Goal: Task Accomplishment & Management: Complete application form

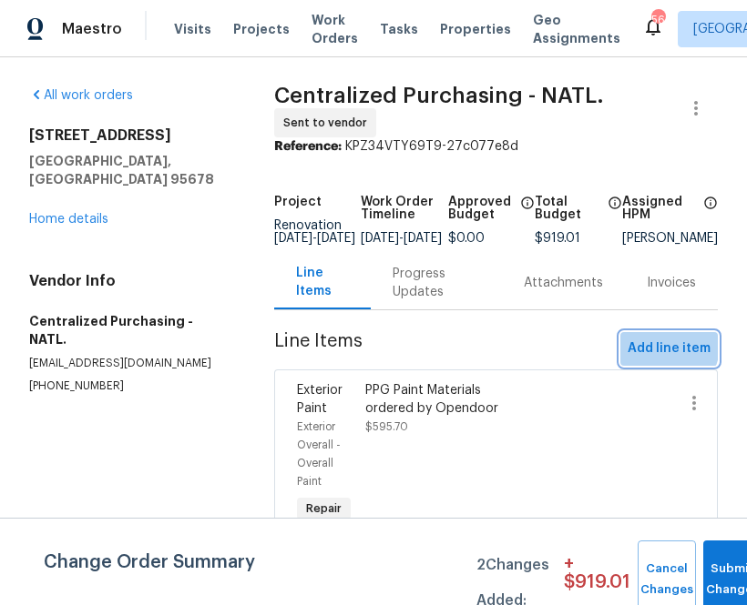
click at [644, 352] on span "Add line item" at bounding box center [668, 349] width 83 height 23
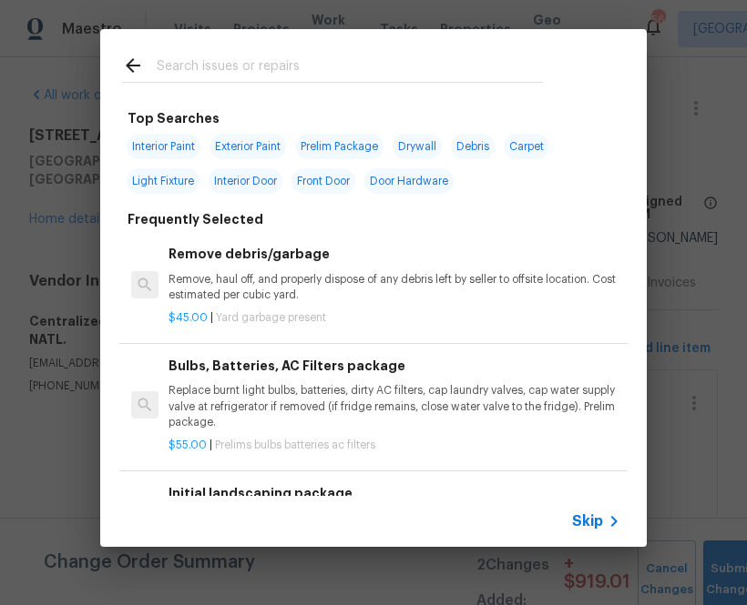
click at [577, 530] on span "Skip" at bounding box center [587, 522] width 31 height 18
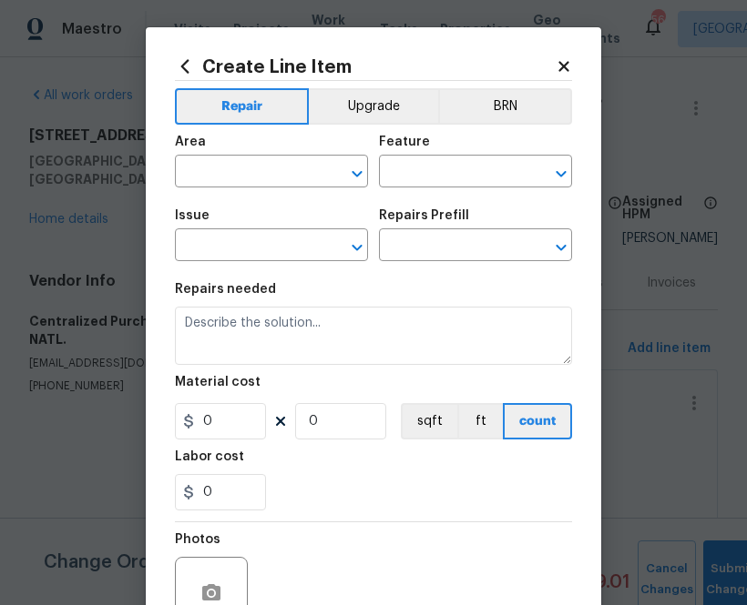
click at [265, 158] on div "Area" at bounding box center [271, 148] width 193 height 24
click at [260, 182] on input "text" at bounding box center [246, 173] width 142 height 28
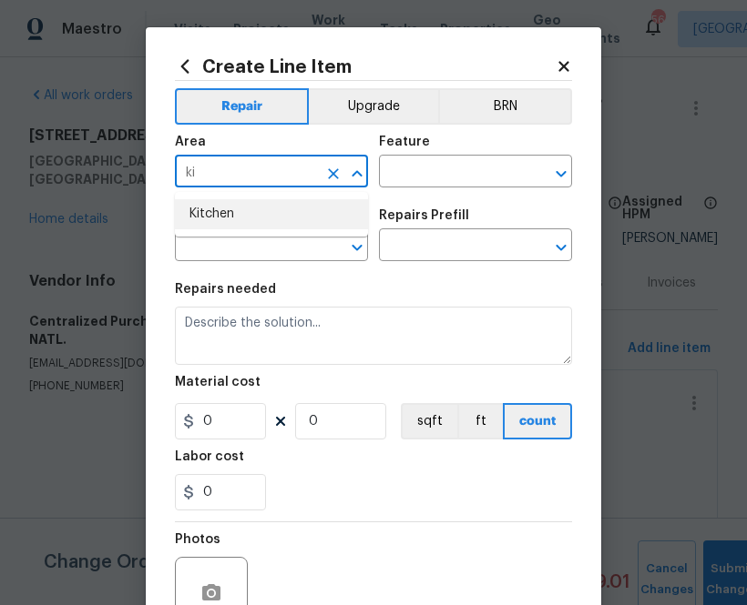
click at [204, 224] on li "Kitchen" at bounding box center [271, 214] width 193 height 30
type input "Kitchen"
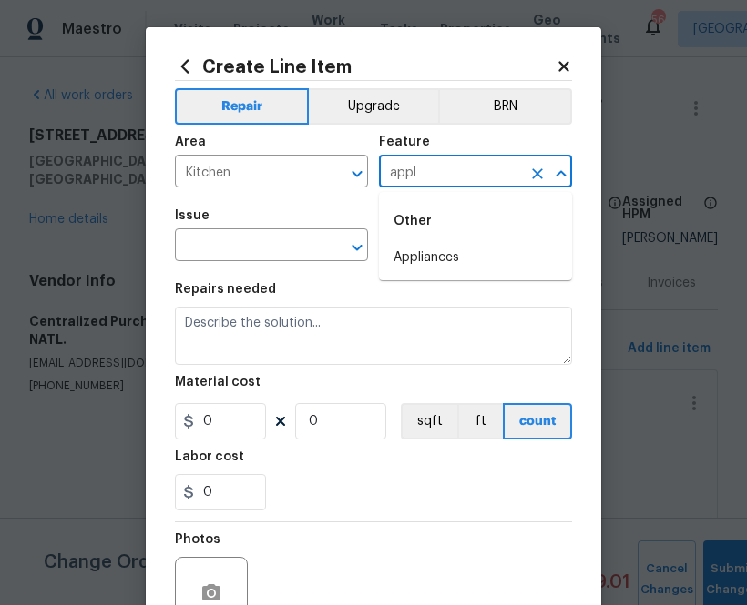
click at [394, 246] on li "Appliances" at bounding box center [475, 258] width 193 height 30
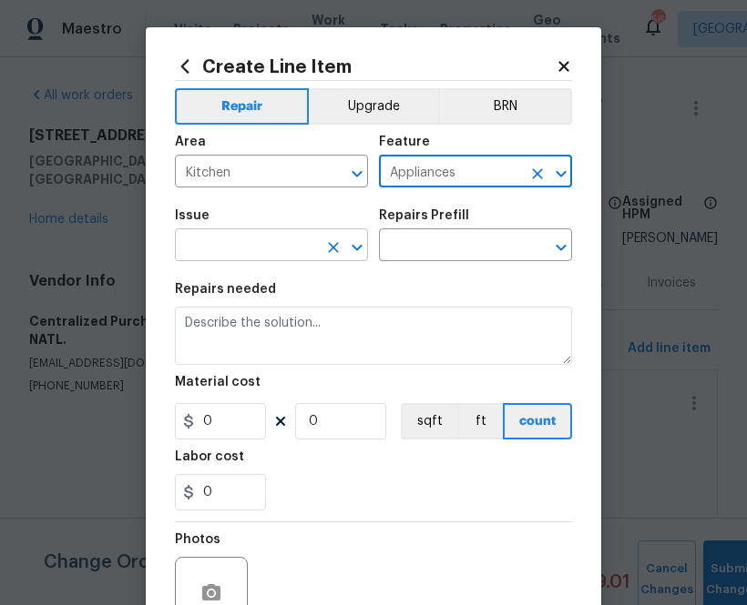
type input "Appliances"
click at [298, 246] on input "text" at bounding box center [246, 247] width 142 height 28
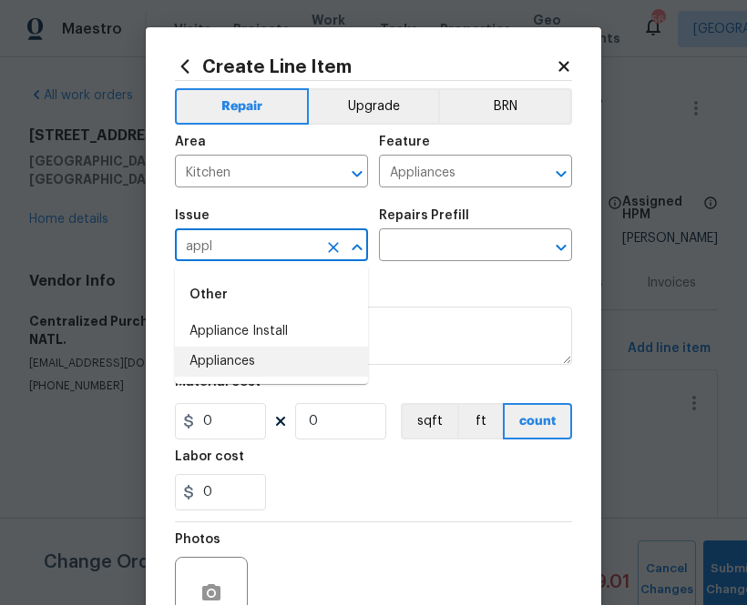
click at [302, 380] on ul "Other Appliance Install Appliances" at bounding box center [271, 325] width 193 height 118
click at [302, 361] on li "Appliances" at bounding box center [271, 362] width 193 height 30
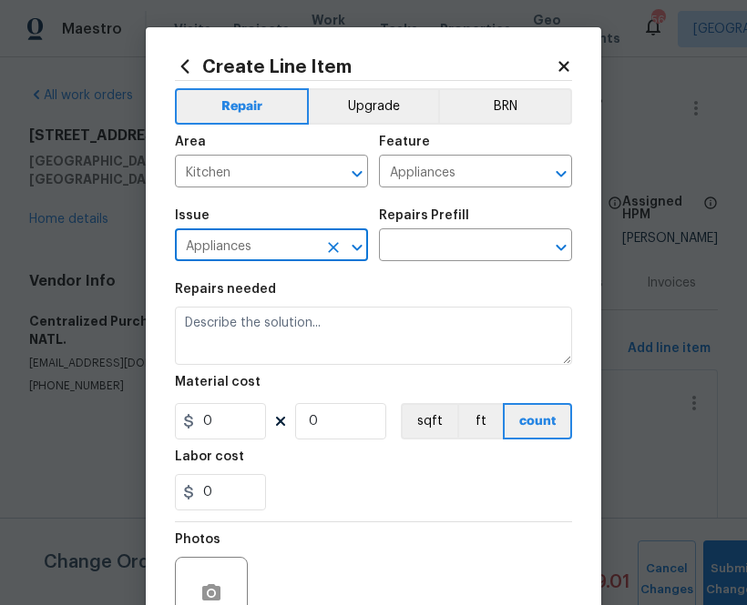
type input "Appliances"
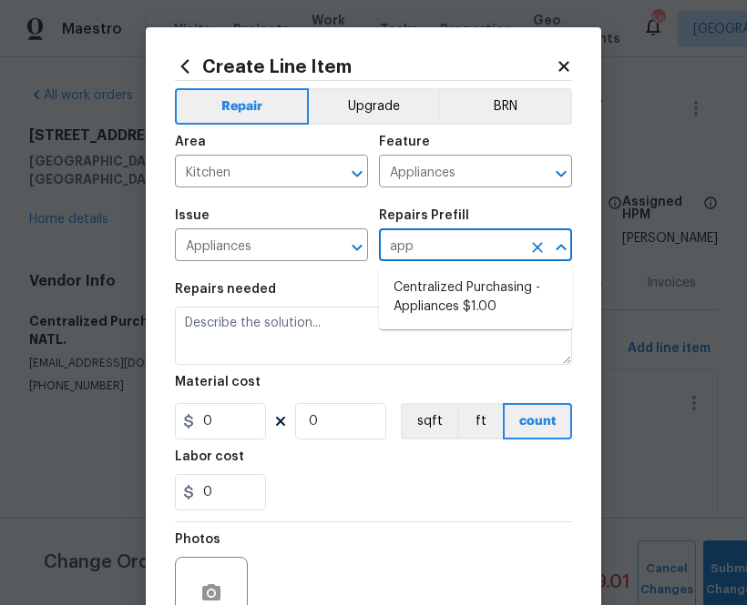
type input "appl"
click at [411, 297] on li "Centralized Purchasing - Appliances $1.00" at bounding box center [475, 297] width 193 height 49
type input "Centralized Purchasing - Appliances $1.00"
type textarea "Appliances purchased by Opendoor"
type input "1"
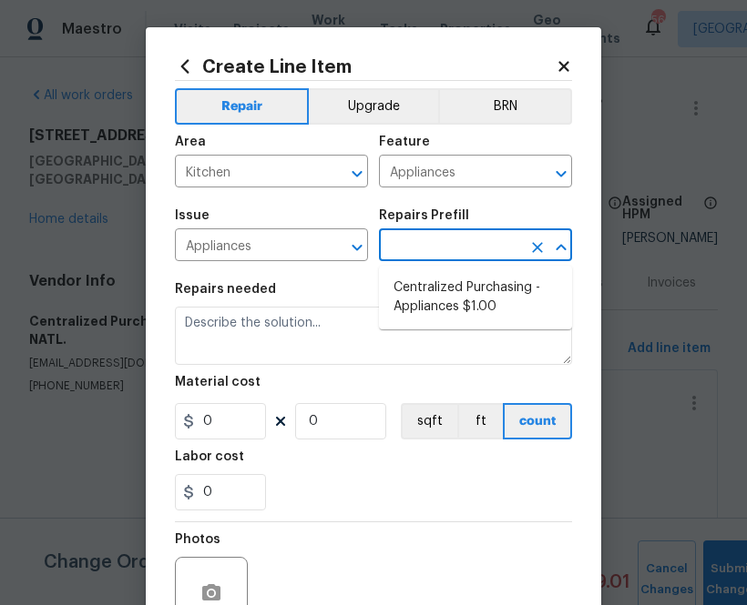
type input "1"
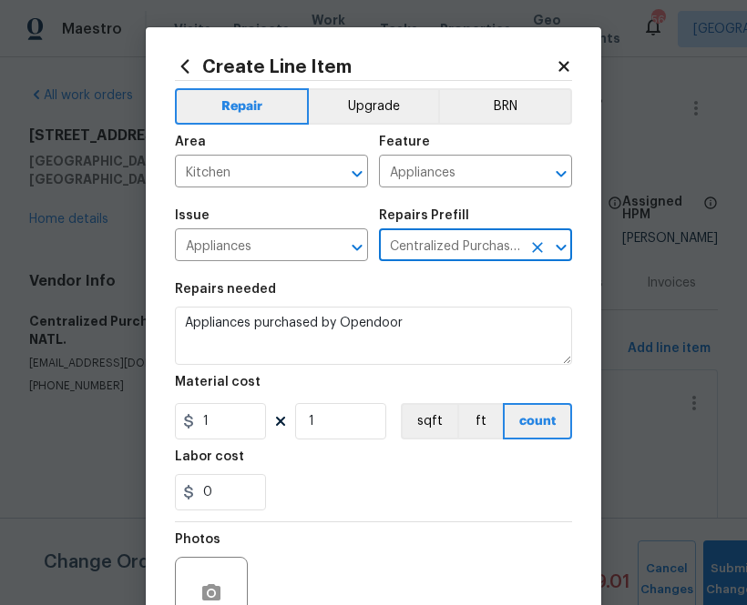
type input "Centralized Purchasing - Appliances $1.00"
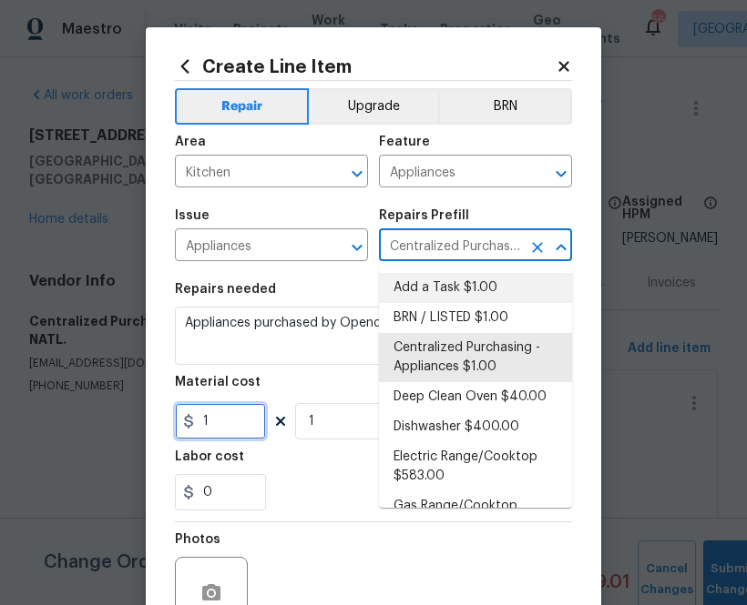
click at [220, 436] on input "1" at bounding box center [220, 421] width 91 height 36
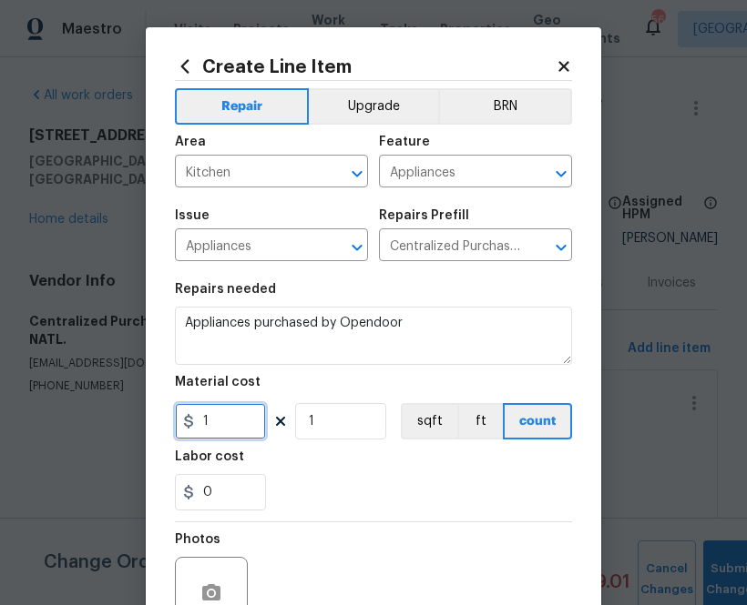
click at [220, 436] on input "1" at bounding box center [220, 421] width 91 height 36
paste input "text"
click at [239, 427] on input "1" at bounding box center [220, 421] width 91 height 36
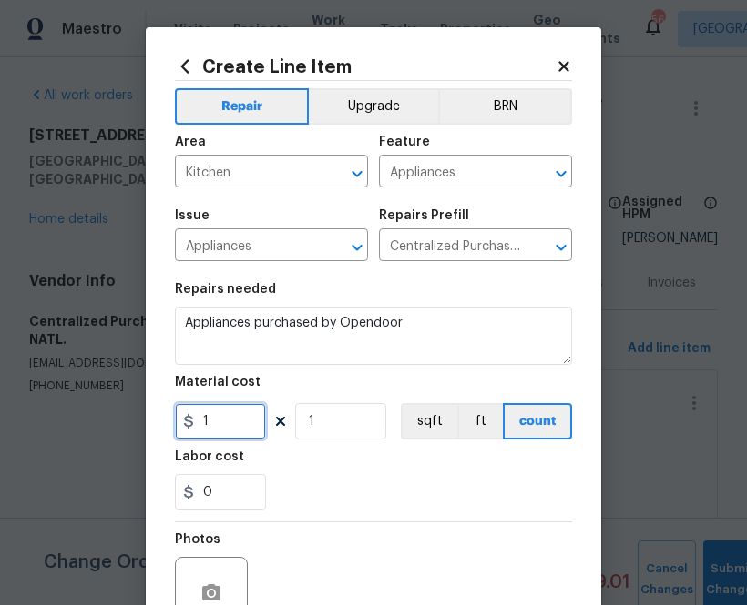
paste input "178.69"
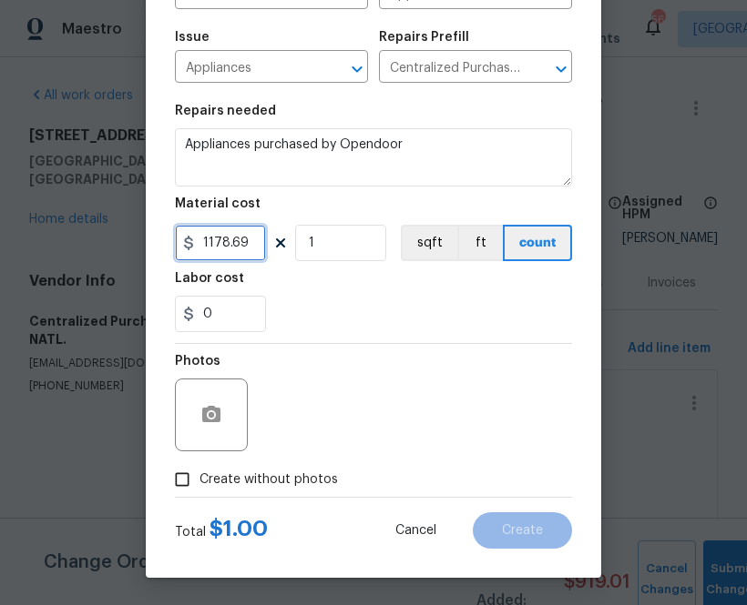
type input "1178.69"
click at [243, 469] on label "Create without photos" at bounding box center [251, 479] width 173 height 35
click at [199, 469] on input "Create without photos" at bounding box center [182, 479] width 35 height 35
click at [243, 469] on label "Create without photos" at bounding box center [251, 479] width 173 height 35
click at [199, 469] on input "Create without photos" at bounding box center [182, 479] width 35 height 35
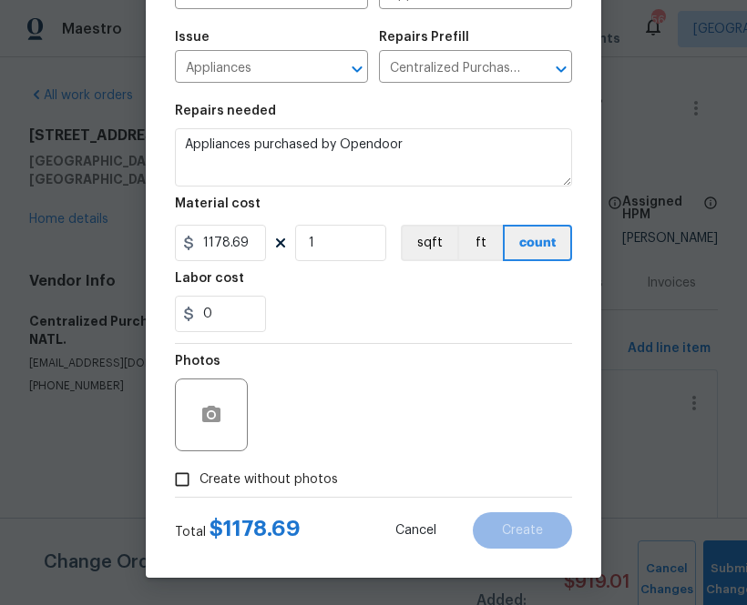
click at [305, 457] on div "Photos" at bounding box center [373, 403] width 397 height 118
click at [303, 466] on label "Create without photos" at bounding box center [251, 479] width 173 height 35
click at [199, 466] on input "Create without photos" at bounding box center [182, 479] width 35 height 35
checkbox input "true"
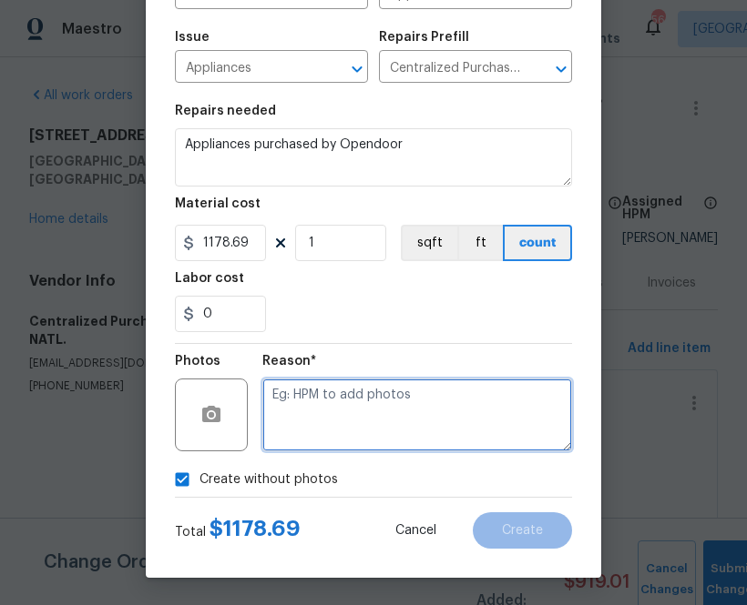
click at [334, 419] on textarea at bounding box center [417, 415] width 310 height 73
type textarea "n.a"
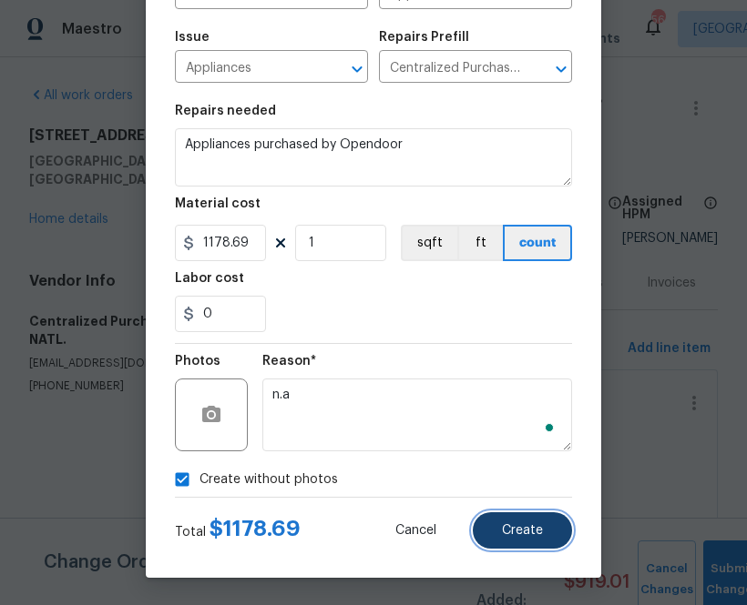
click at [515, 525] on span "Create" at bounding box center [522, 531] width 41 height 14
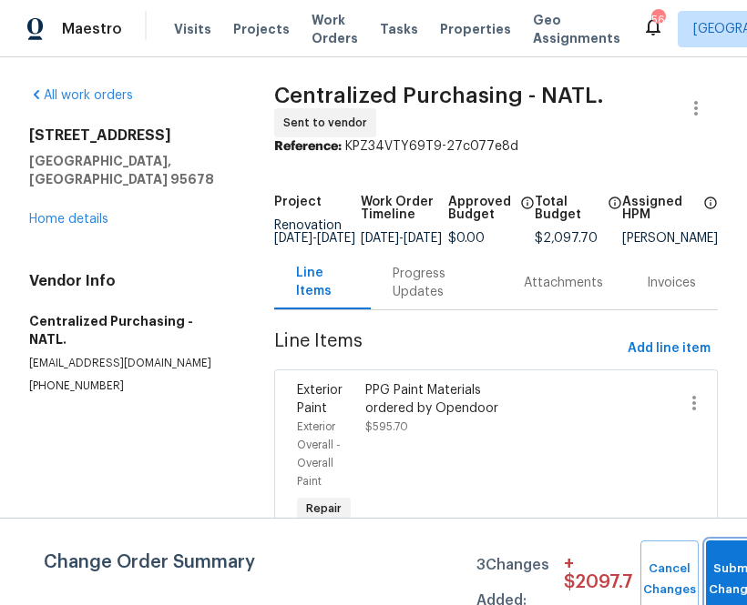
click at [715, 550] on button "Submit Changes" at bounding box center [735, 580] width 58 height 78
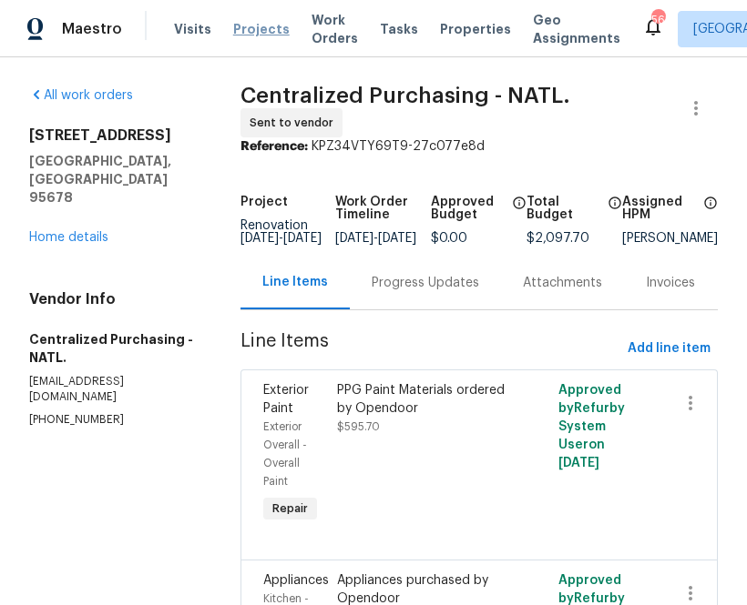
click at [246, 28] on span "Projects" at bounding box center [261, 29] width 56 height 18
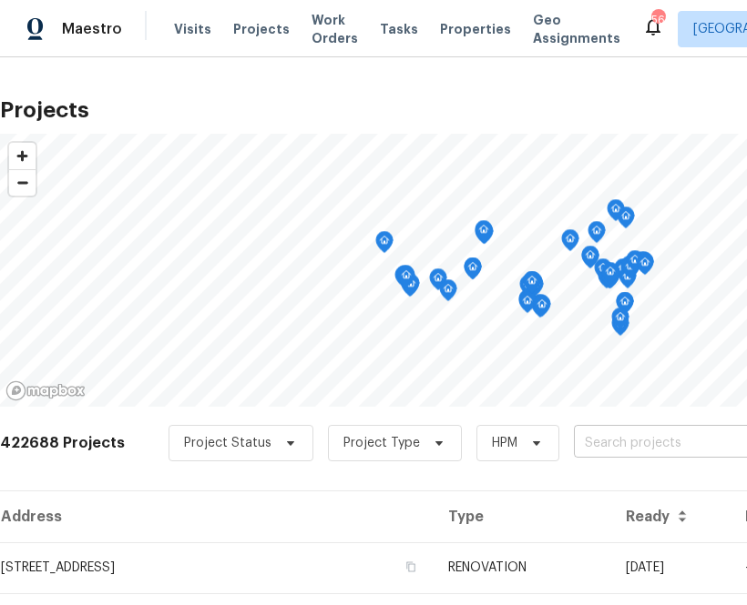
click at [607, 440] on input "text" at bounding box center [678, 444] width 208 height 28
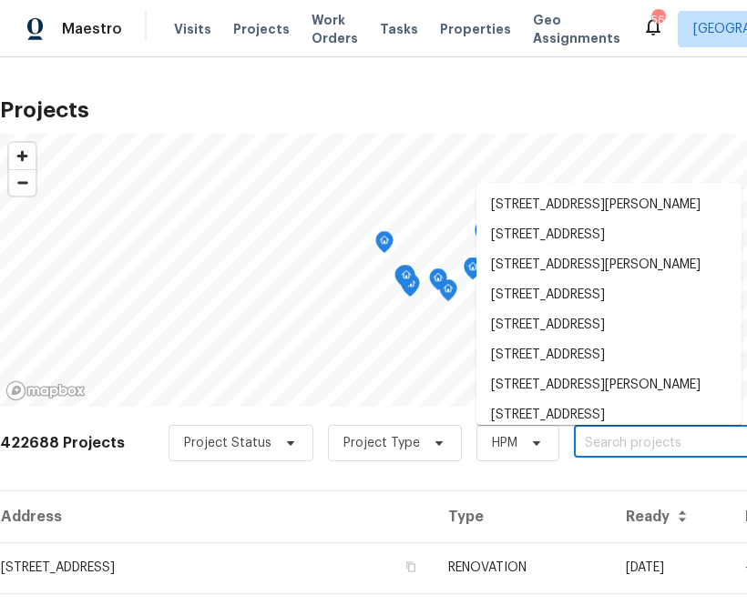
click at [607, 441] on input "text" at bounding box center [678, 444] width 208 height 28
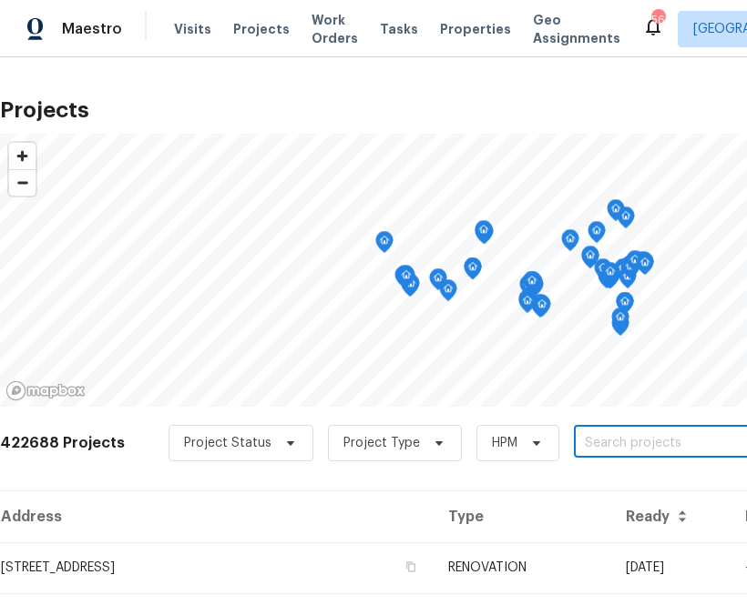
click at [607, 441] on input "text" at bounding box center [678, 444] width 208 height 28
type input "3433 w chamb"
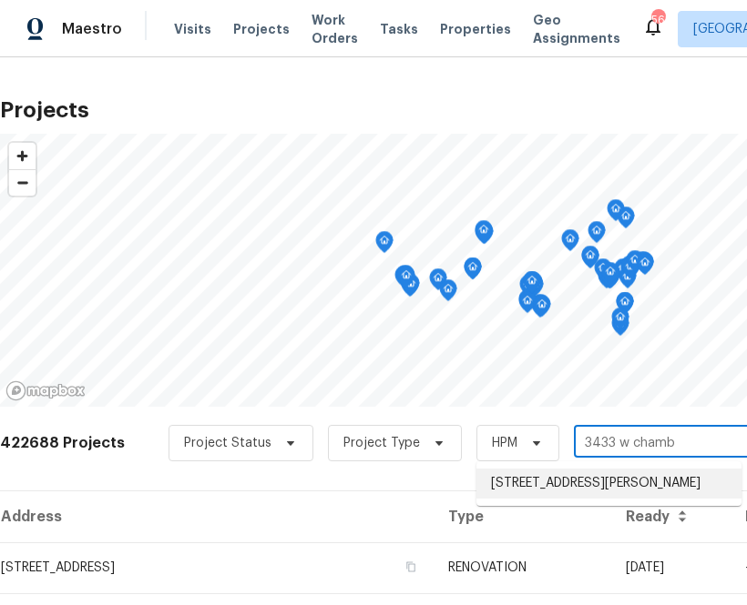
click at [604, 479] on li "[STREET_ADDRESS][PERSON_NAME]" at bounding box center [608, 484] width 265 height 30
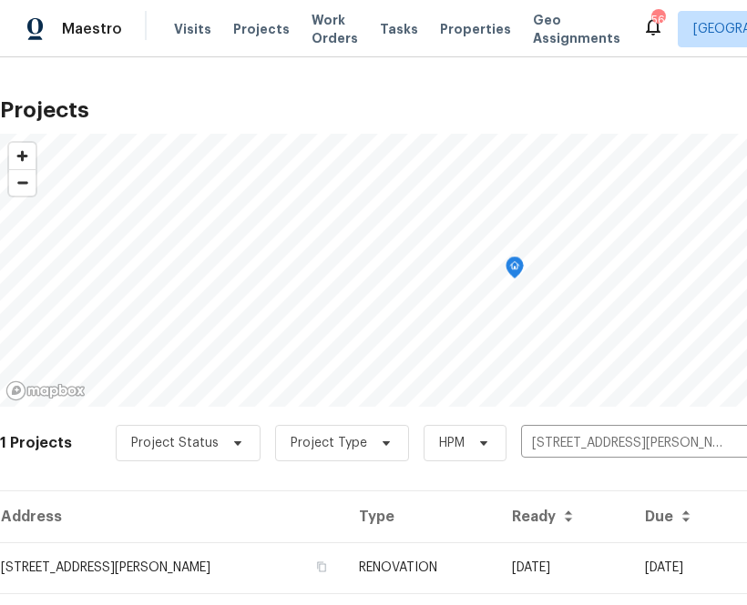
scroll to position [46, 0]
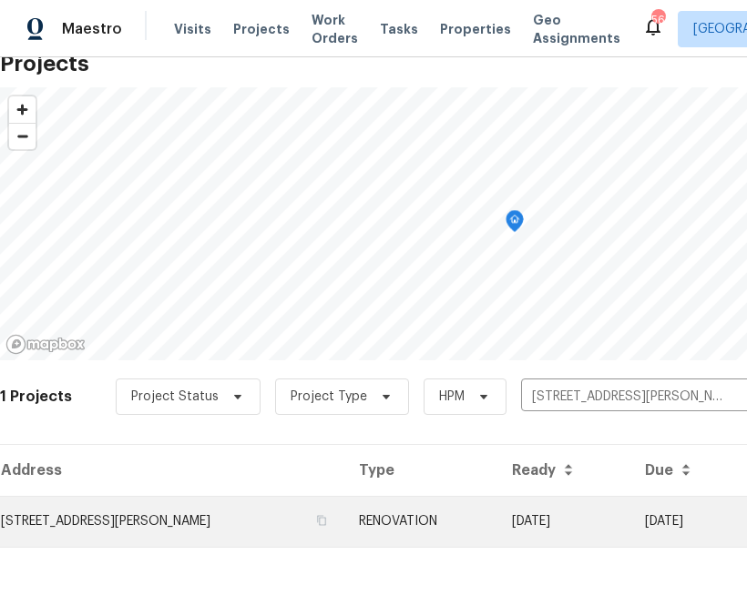
click at [213, 525] on td "[STREET_ADDRESS][PERSON_NAME]" at bounding box center [172, 521] width 344 height 51
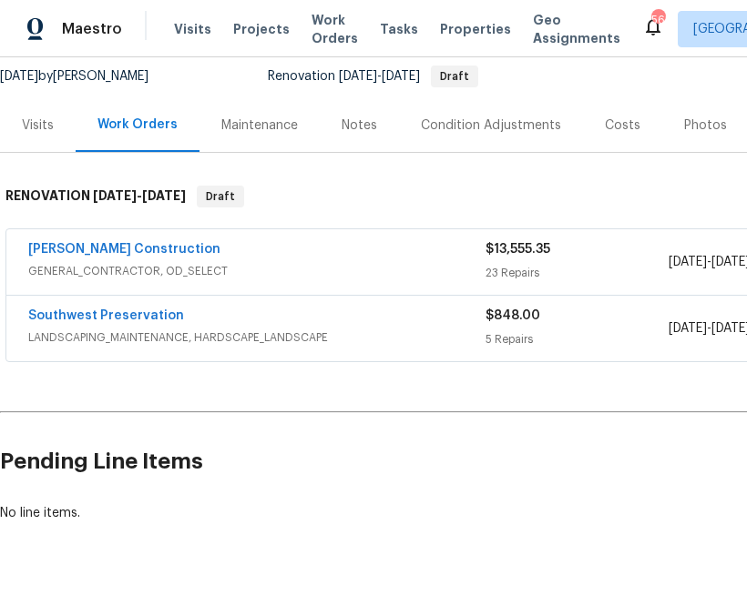
scroll to position [178, 282]
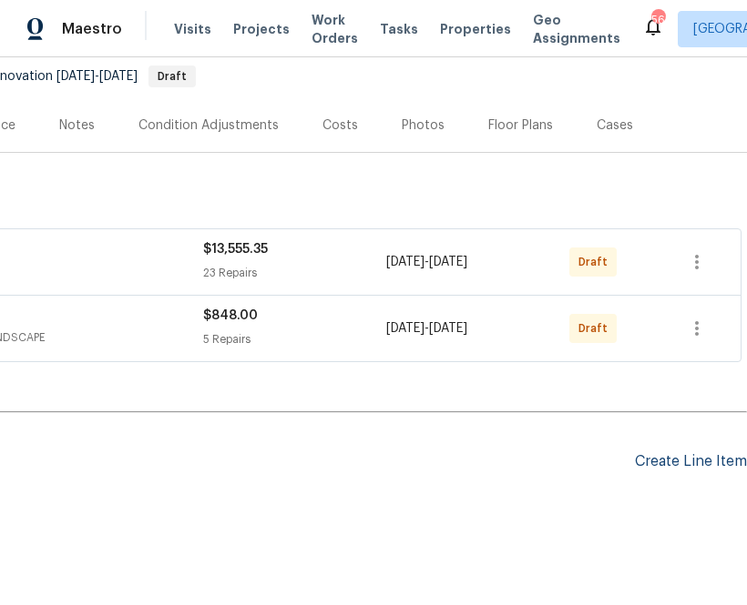
click at [695, 457] on div "Create Line Item" at bounding box center [691, 461] width 112 height 17
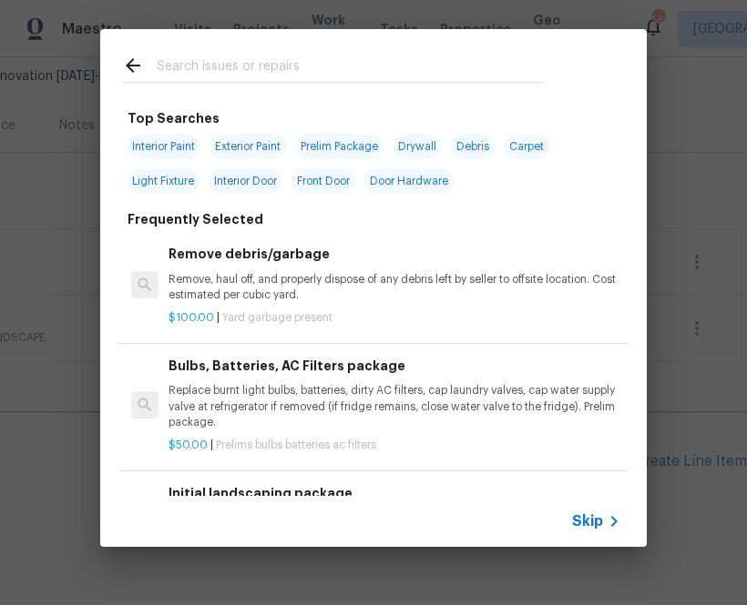
click at [581, 523] on span "Skip" at bounding box center [587, 522] width 31 height 18
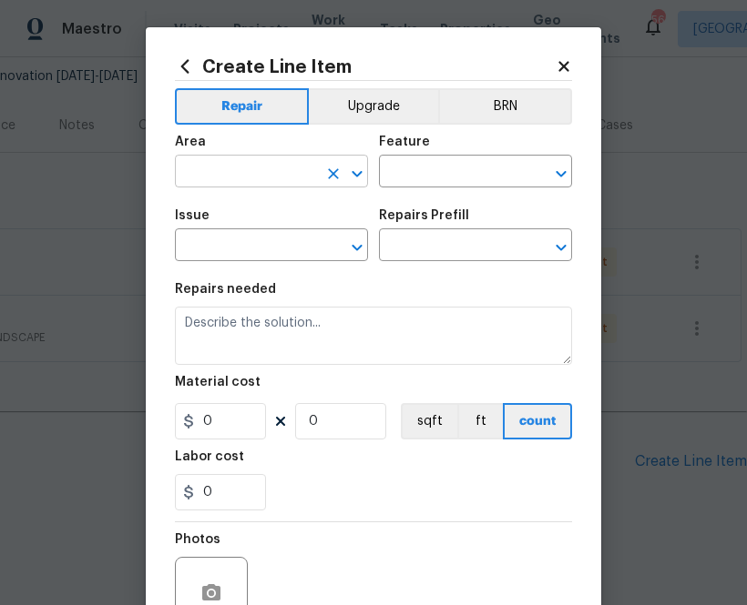
click at [290, 172] on input "text" at bounding box center [246, 173] width 142 height 28
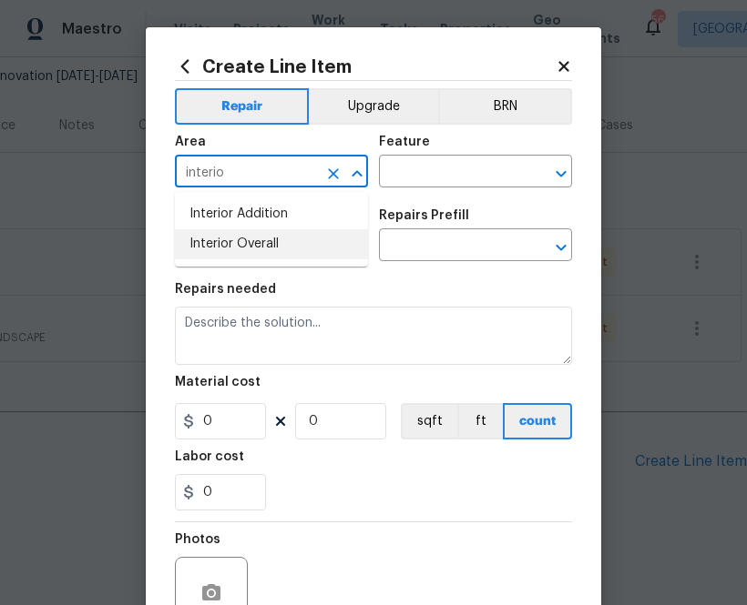
click at [230, 234] on li "Interior Overall" at bounding box center [271, 244] width 193 height 30
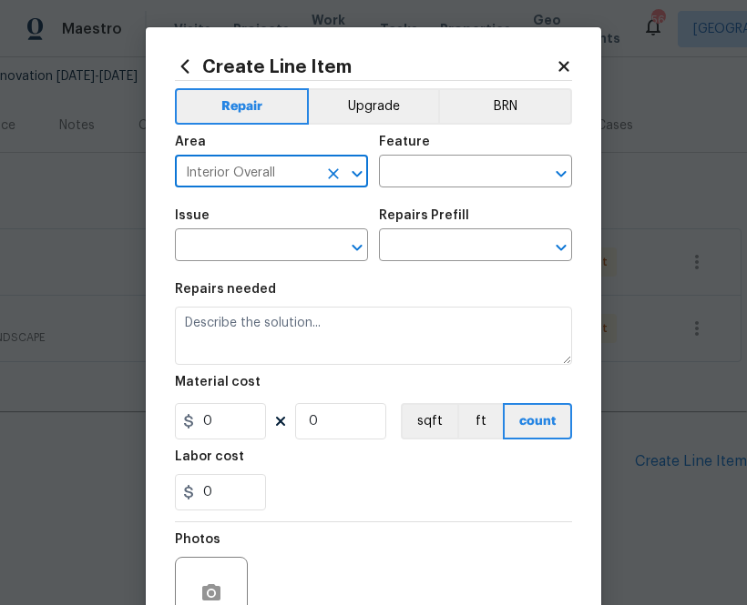
type input "Interior Overall"
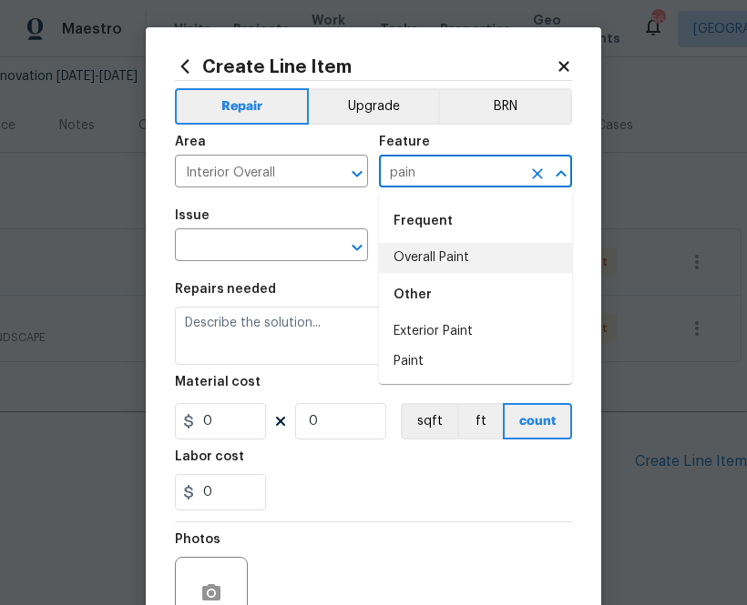
click at [400, 262] on li "Overall Paint" at bounding box center [475, 258] width 193 height 30
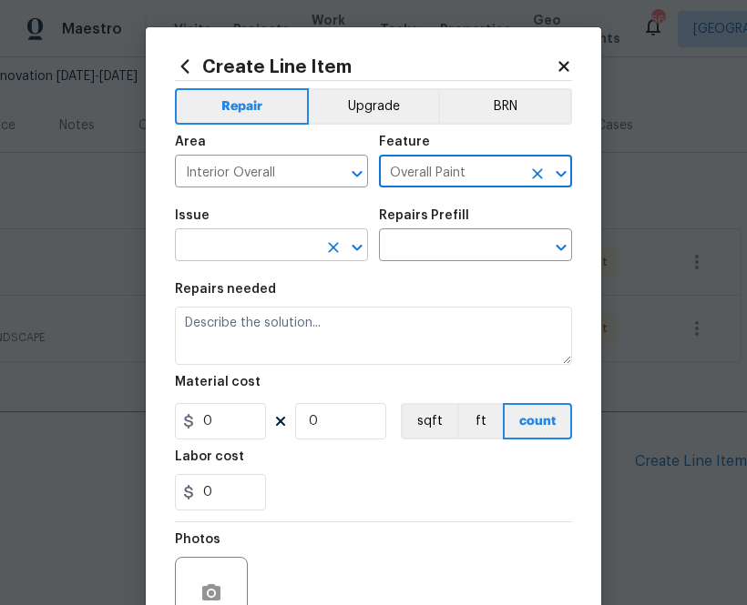
type input "Overall Paint"
click at [308, 251] on input "text" at bounding box center [246, 247] width 142 height 28
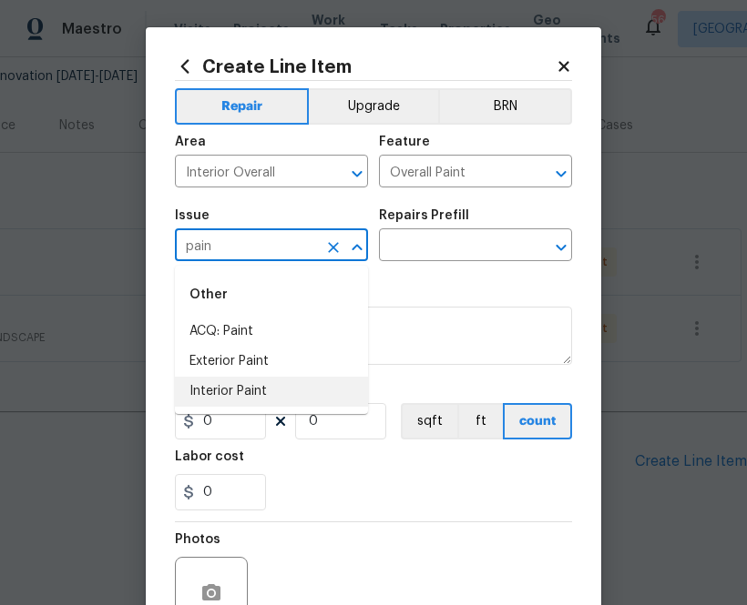
click at [255, 410] on ul "Other ACQ: Paint Exterior Paint Interior Paint" at bounding box center [271, 340] width 193 height 148
click at [254, 400] on li "Interior Paint" at bounding box center [271, 392] width 193 height 30
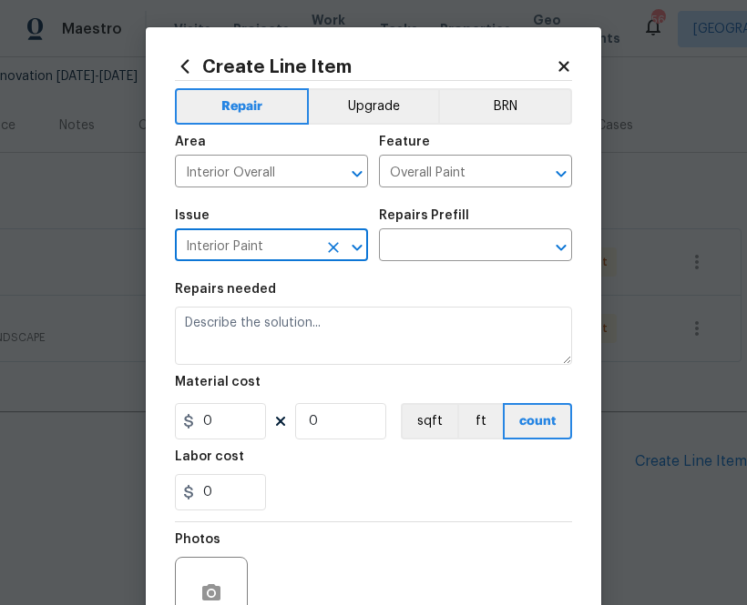
type input "Interior Paint"
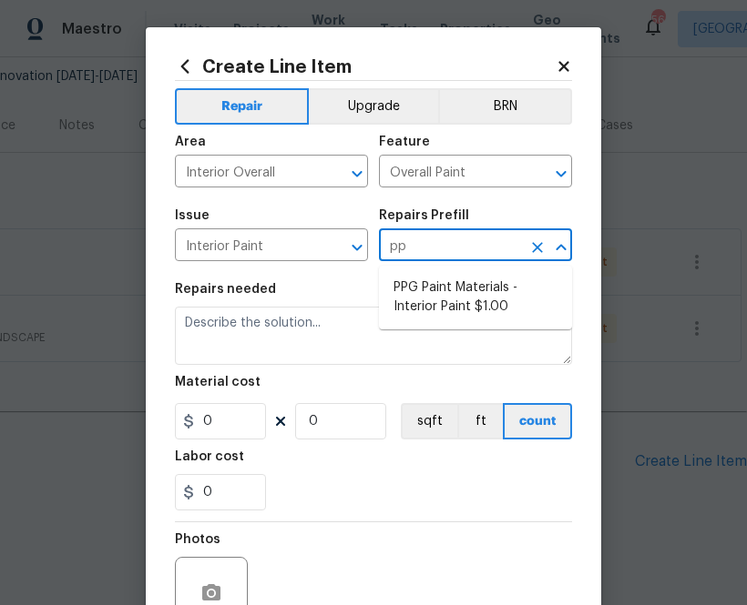
type input "ppg"
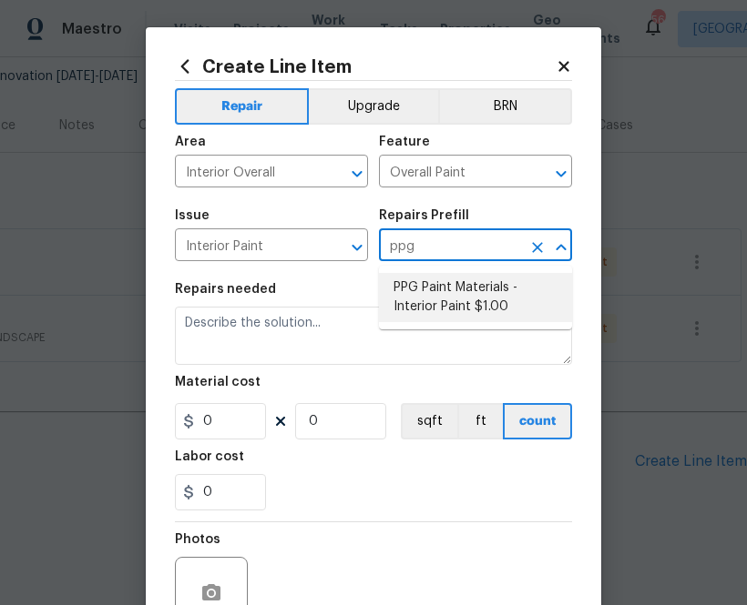
click at [451, 310] on li "PPG Paint Materials - Interior Paint $1.00" at bounding box center [475, 297] width 193 height 49
type input "PPG Paint Materials - Interior Paint $1.00"
type textarea "PPG Paint Materials ordered by Opendoor"
type input "1"
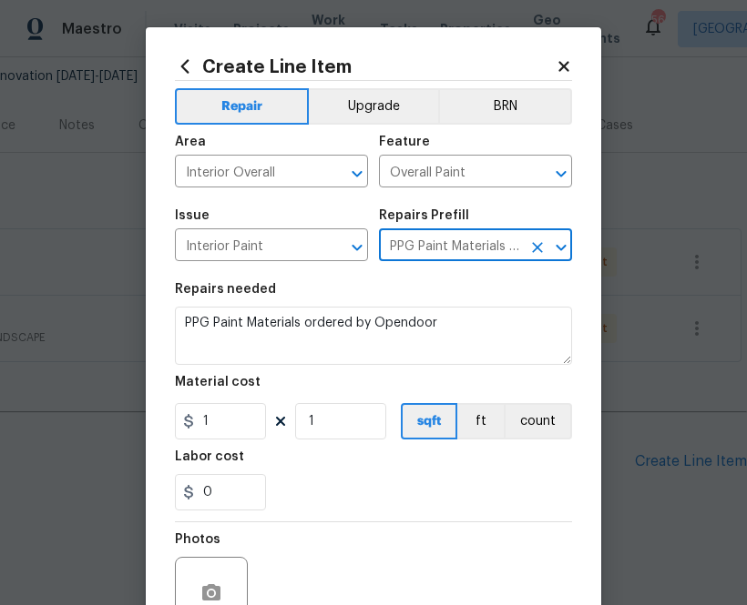
type input "PPG Paint Materials - Interior Paint $1.00"
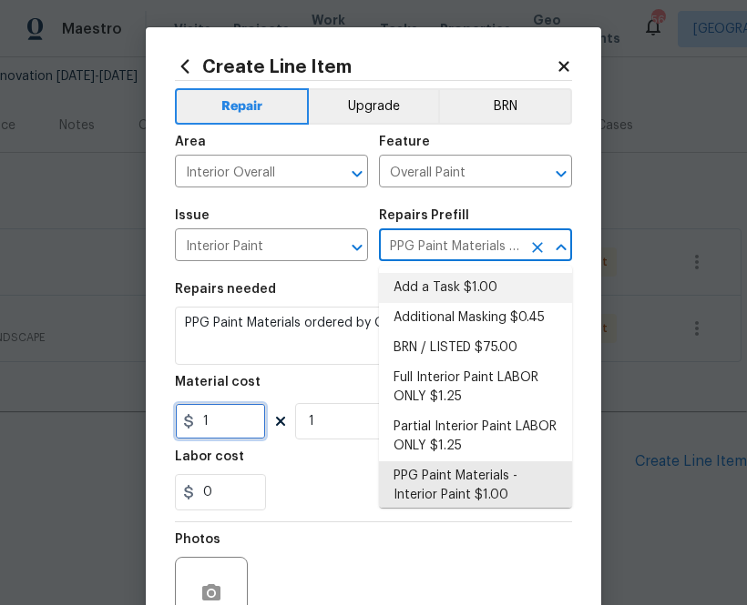
click at [230, 418] on input "1" at bounding box center [220, 421] width 91 height 36
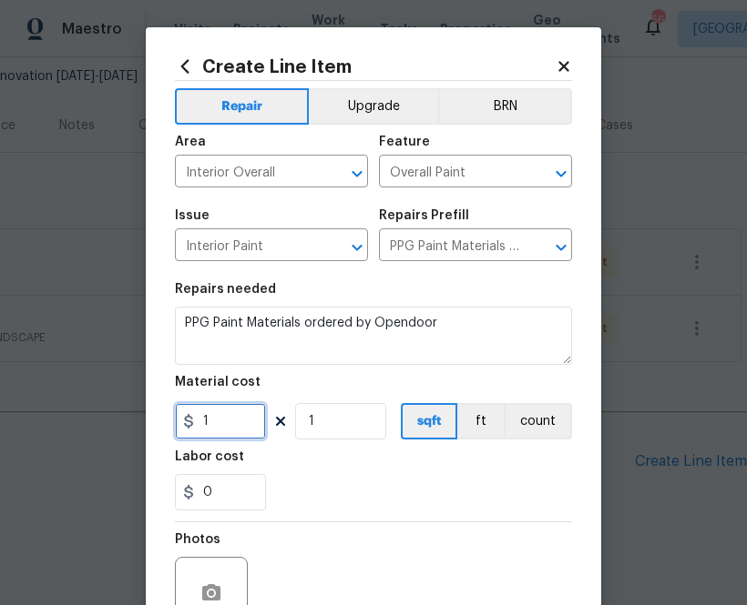
click at [230, 418] on input "1" at bounding box center [220, 421] width 91 height 36
paste input "516.9"
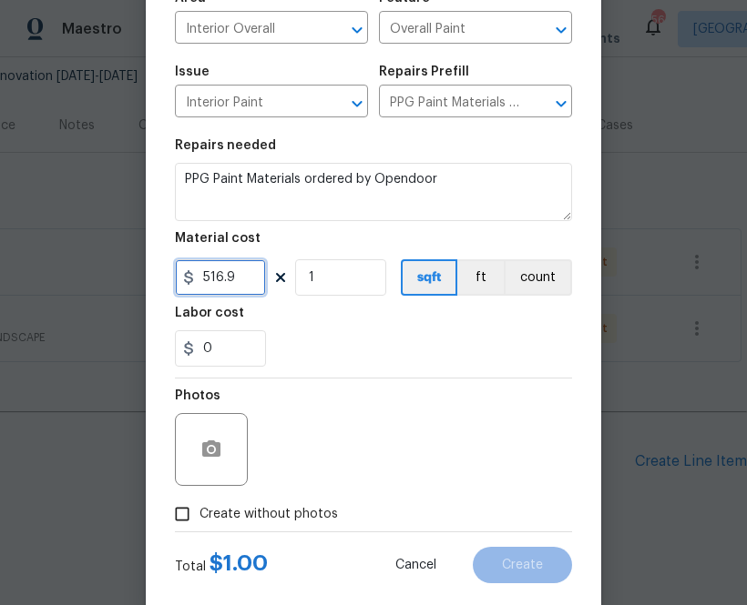
scroll to position [179, 0]
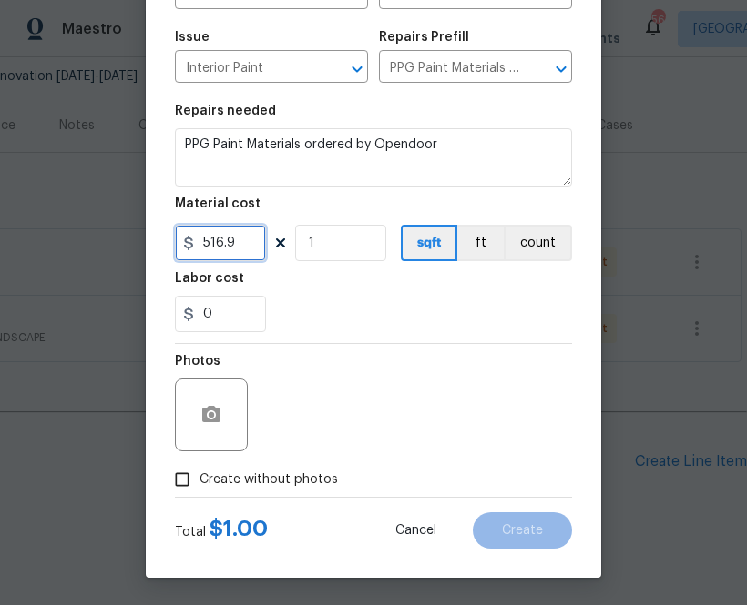
type input "516.9"
click at [324, 487] on span "Create without photos" at bounding box center [268, 480] width 138 height 19
click at [199, 487] on input "Create without photos" at bounding box center [182, 479] width 35 height 35
checkbox input "true"
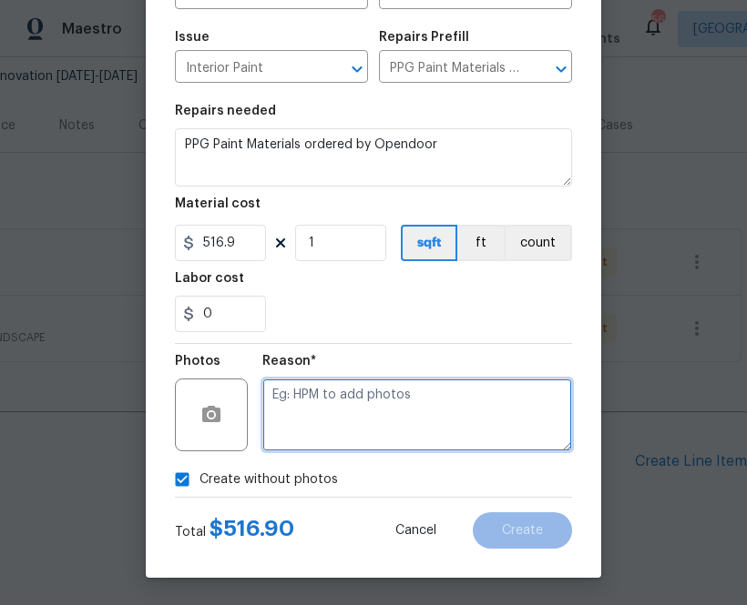
click at [380, 404] on textarea at bounding box center [417, 415] width 310 height 73
type textarea "n.a"
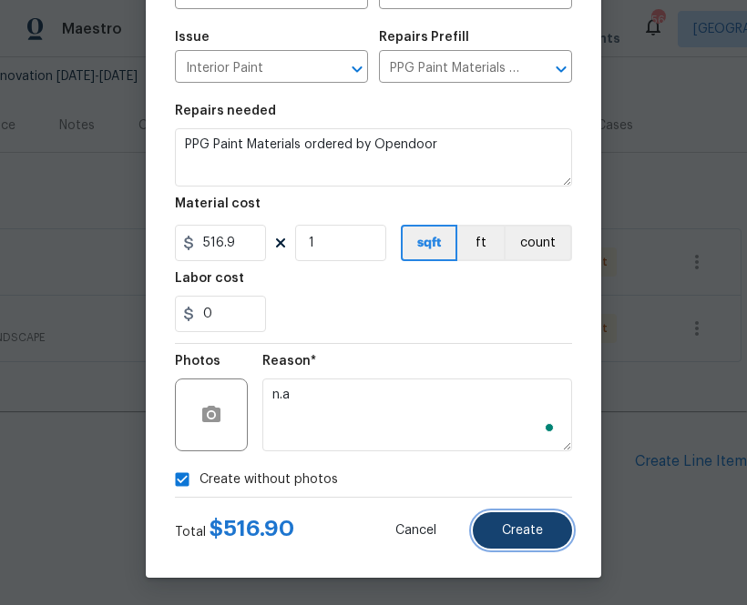
click at [550, 520] on button "Create" at bounding box center [521, 531] width 99 height 36
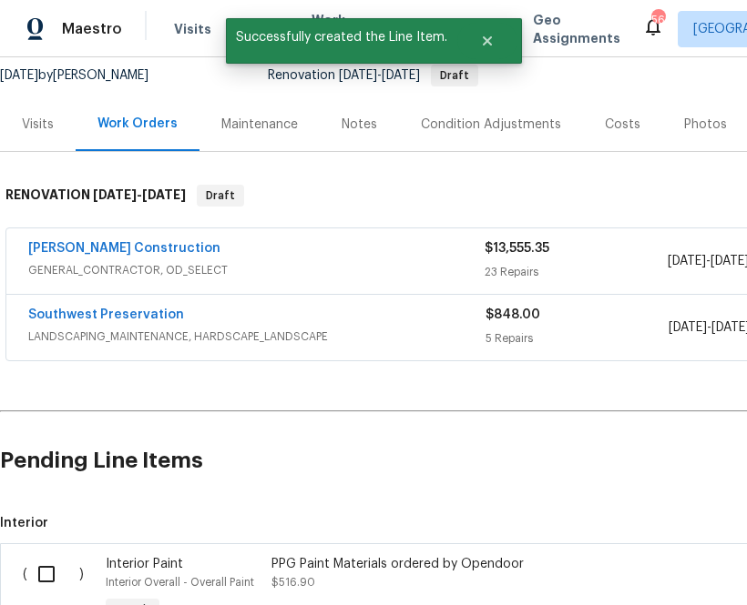
scroll to position [426, 0]
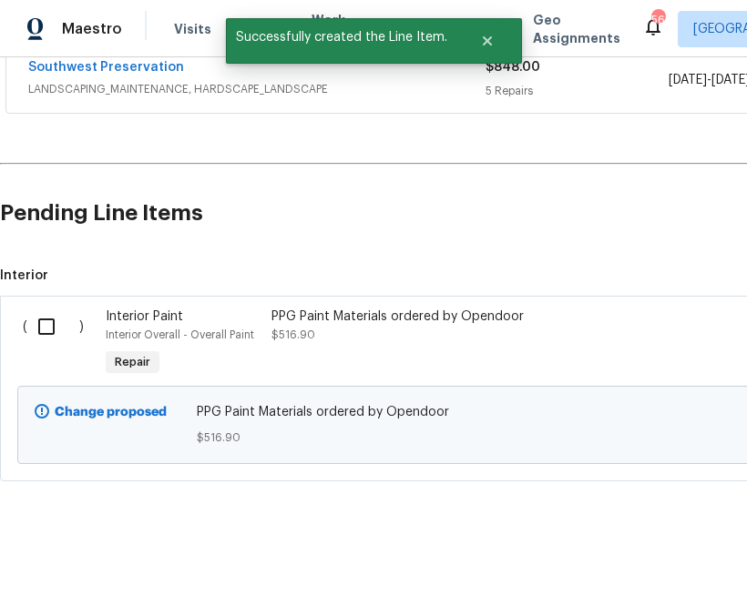
click at [41, 331] on input "checkbox" at bounding box center [53, 327] width 52 height 38
checkbox input "true"
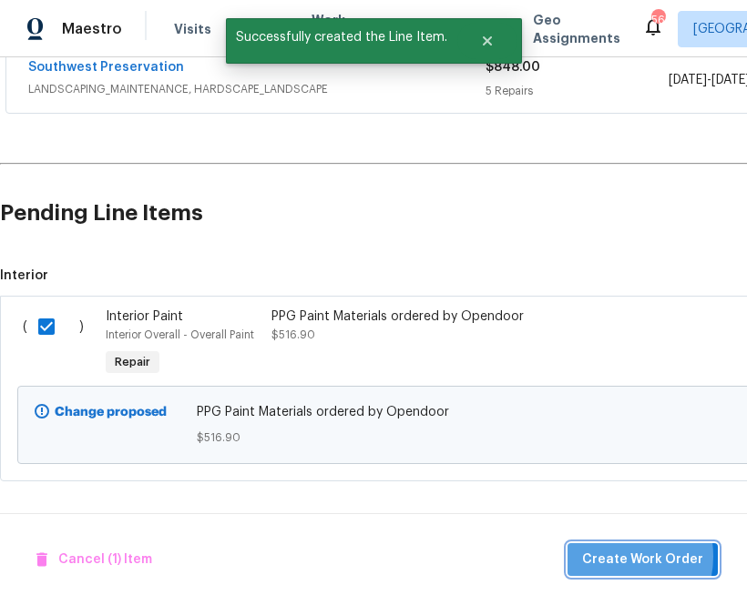
click at [621, 556] on span "Create Work Order" at bounding box center [642, 560] width 121 height 23
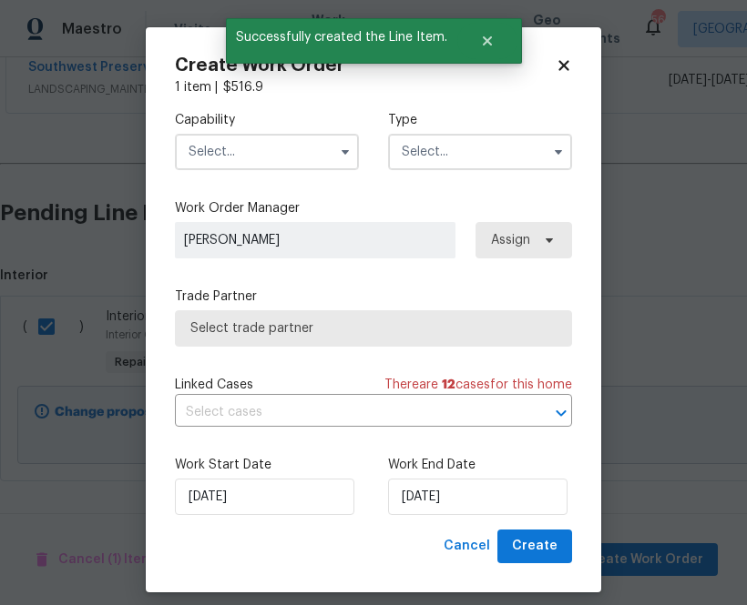
click at [311, 152] on input "text" at bounding box center [267, 152] width 184 height 36
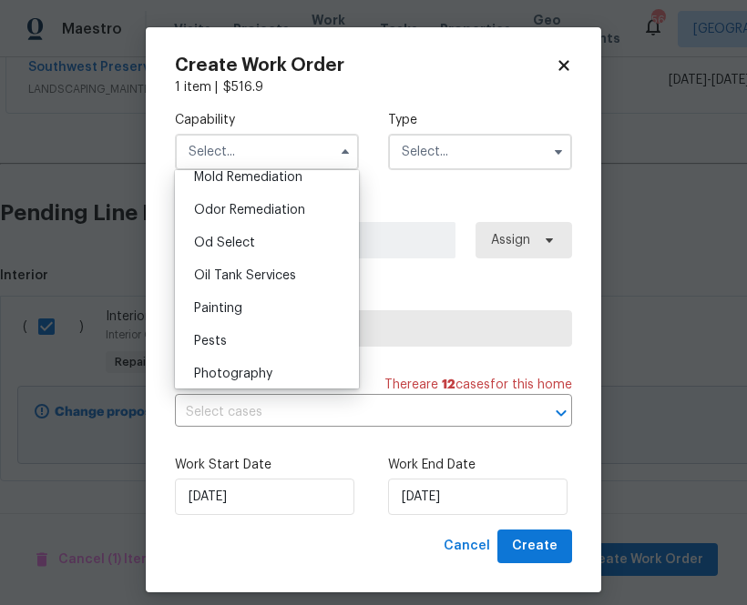
scroll to position [1414, 0]
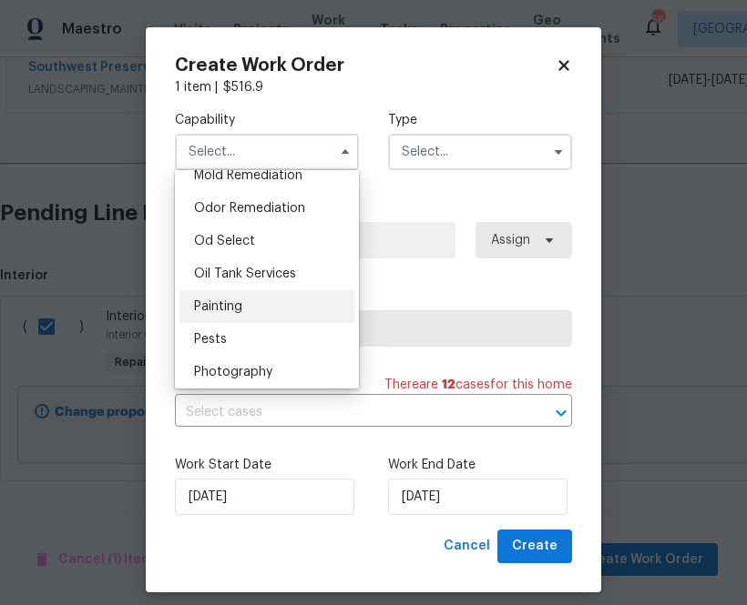
click at [289, 318] on div "Painting" at bounding box center [266, 306] width 175 height 33
type input "Painting"
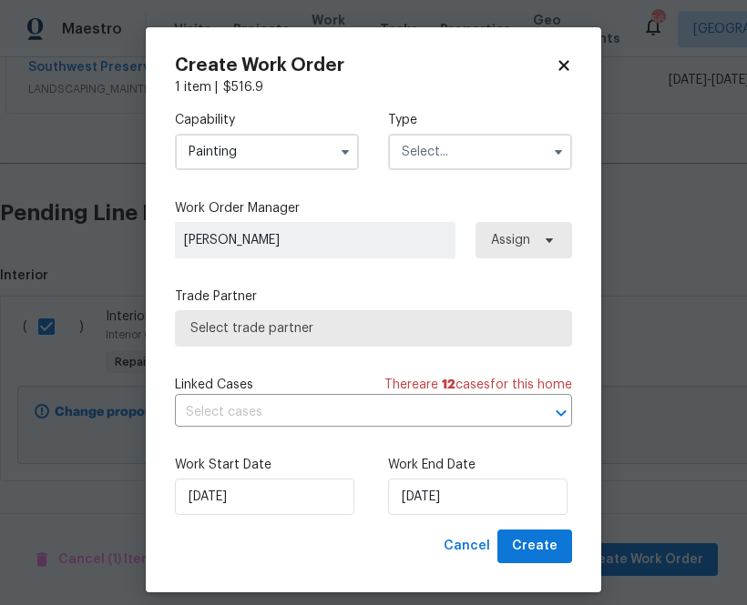
click at [466, 133] on div "Type" at bounding box center [480, 140] width 184 height 59
click at [466, 148] on input "text" at bounding box center [480, 152] width 184 height 36
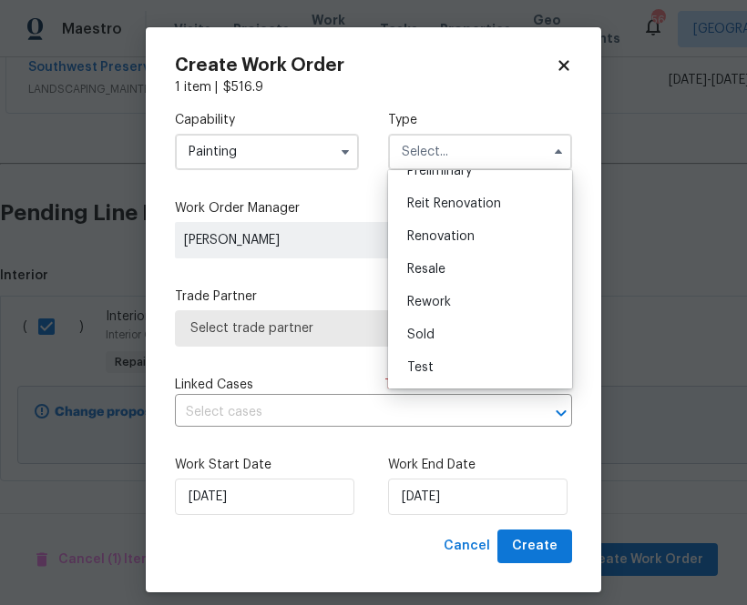
scroll to position [15, 0]
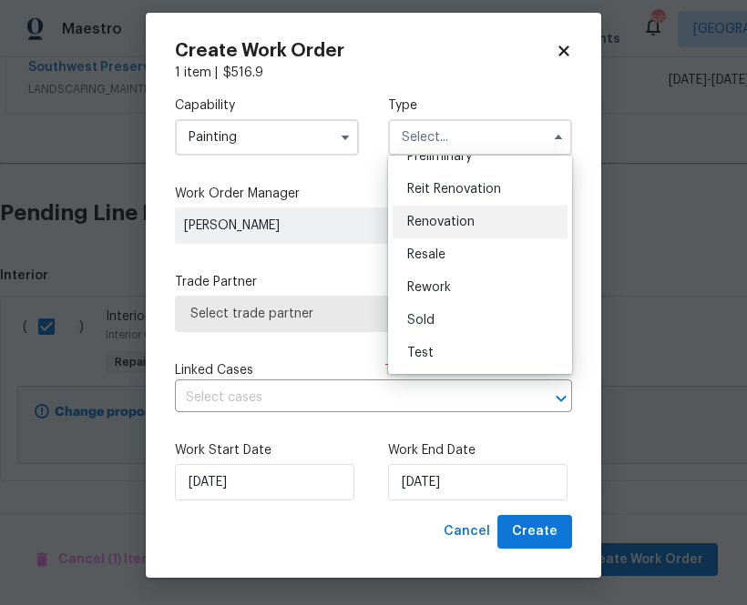
click at [469, 213] on div "Renovation" at bounding box center [479, 222] width 175 height 33
type input "Renovation"
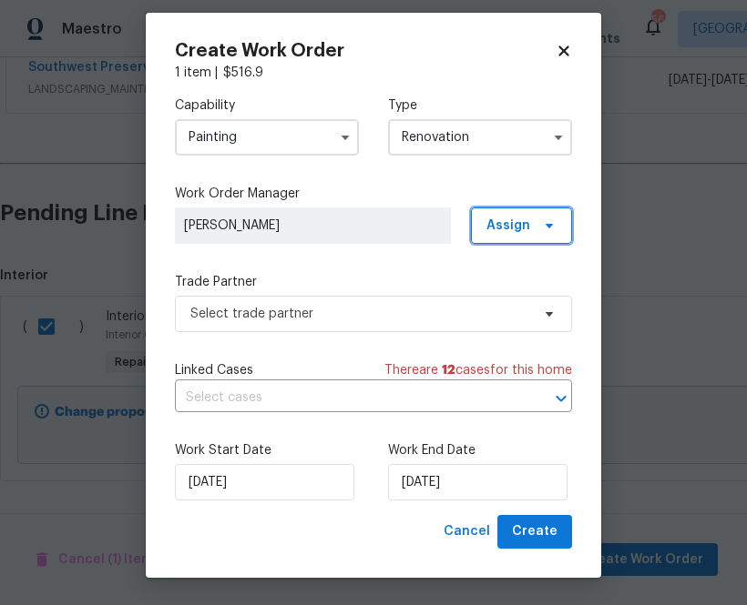
click at [493, 233] on span "Assign" at bounding box center [508, 226] width 44 height 18
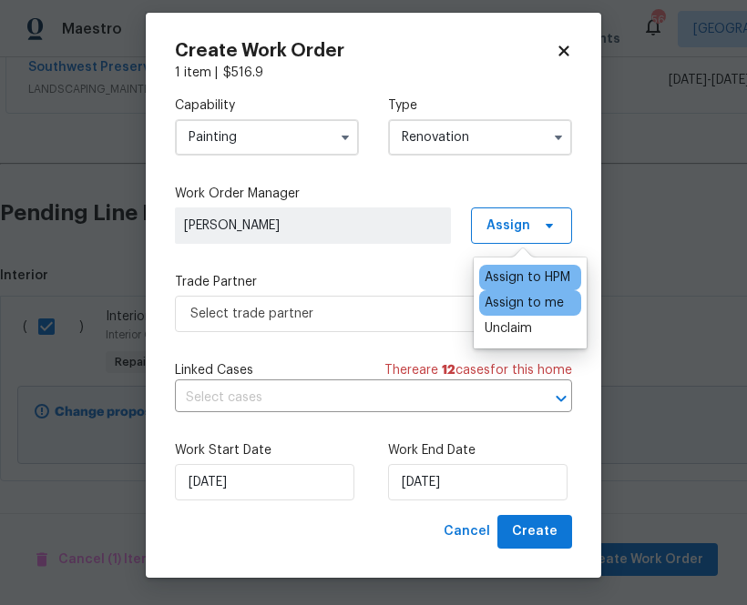
click at [499, 297] on div "Assign to me" at bounding box center [523, 303] width 79 height 18
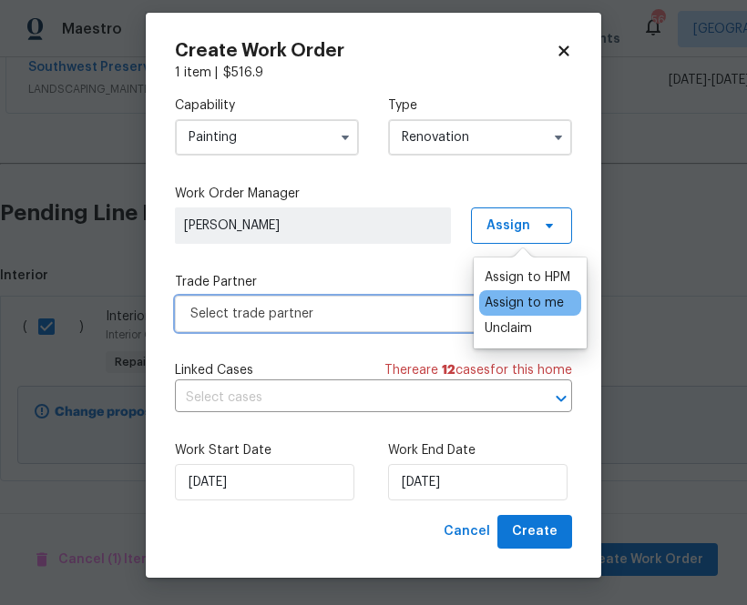
click at [344, 325] on span "Select trade partner" at bounding box center [373, 314] width 397 height 36
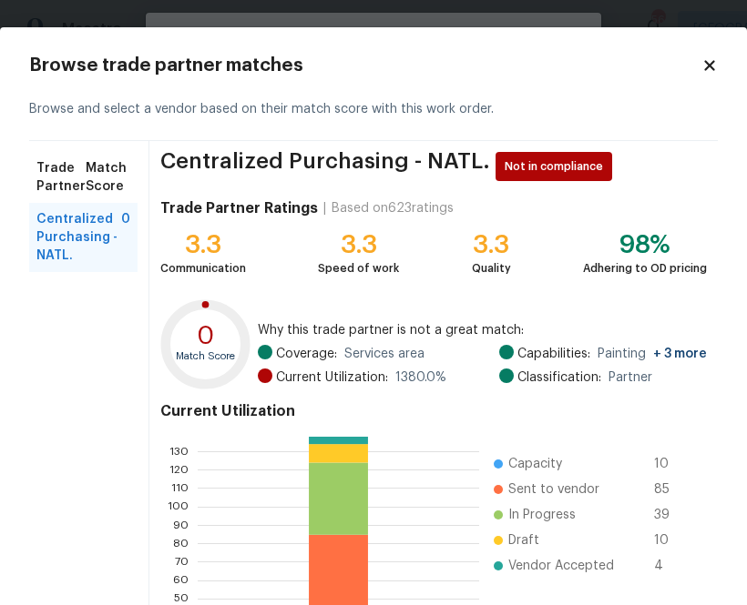
scroll to position [195, 0]
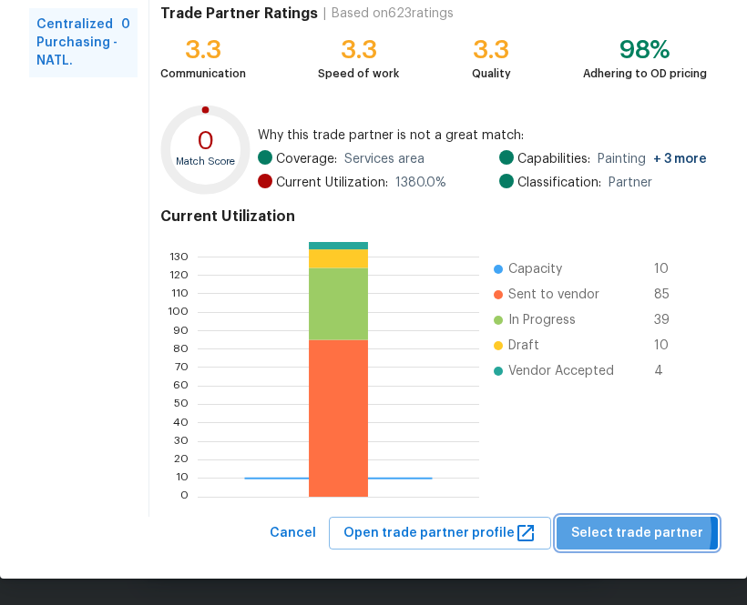
click at [634, 531] on span "Select trade partner" at bounding box center [637, 534] width 132 height 23
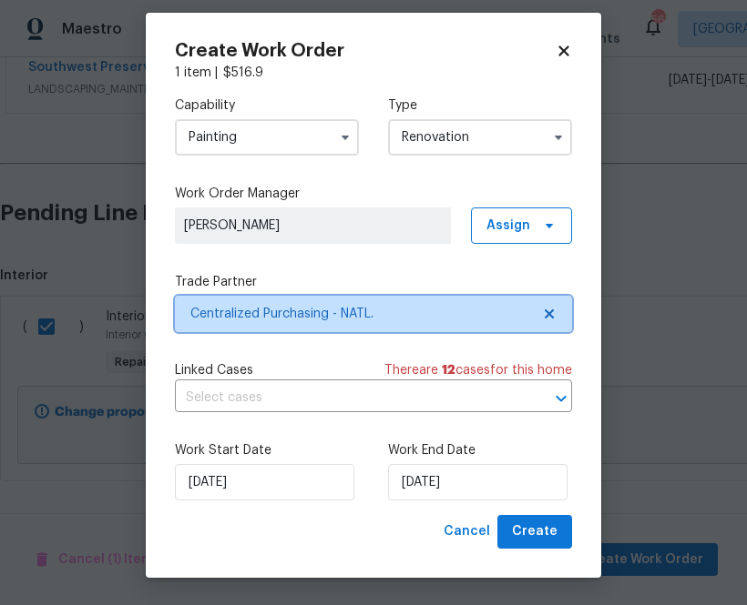
scroll to position [0, 0]
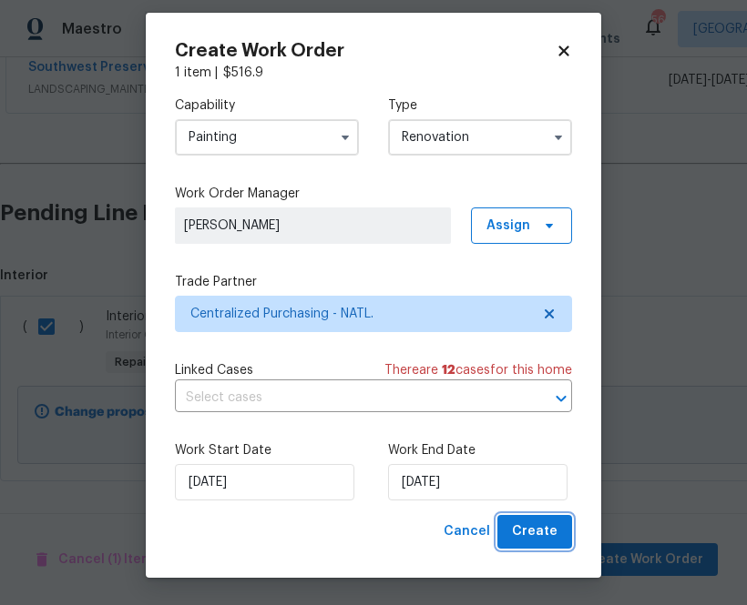
click at [534, 534] on span "Create" at bounding box center [535, 532] width 46 height 23
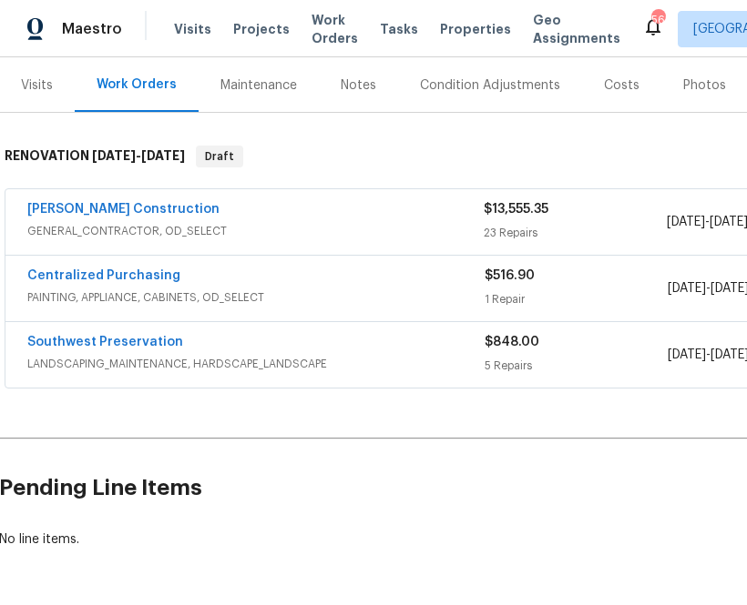
scroll to position [218, 0]
click at [133, 274] on link "Centralized Purchasing" at bounding box center [104, 275] width 153 height 13
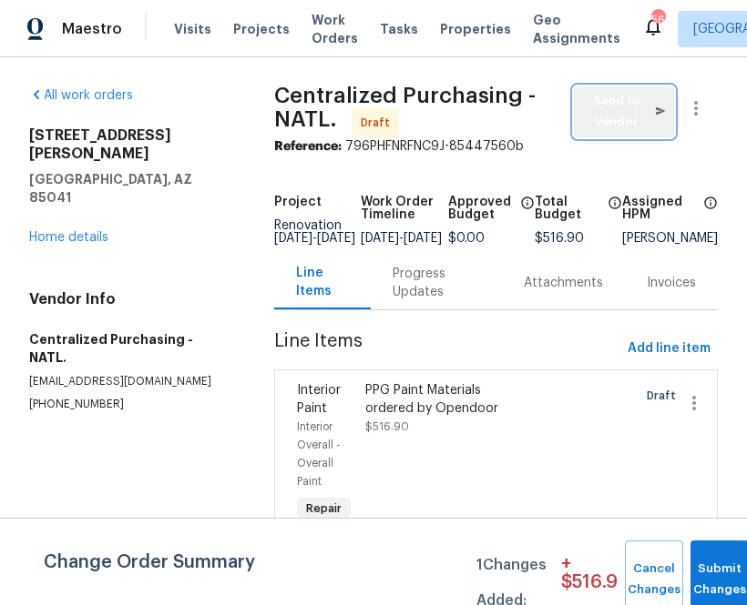
click at [597, 117] on span "Send to Vendor" at bounding box center [624, 112] width 82 height 42
